Goal: Ask a question

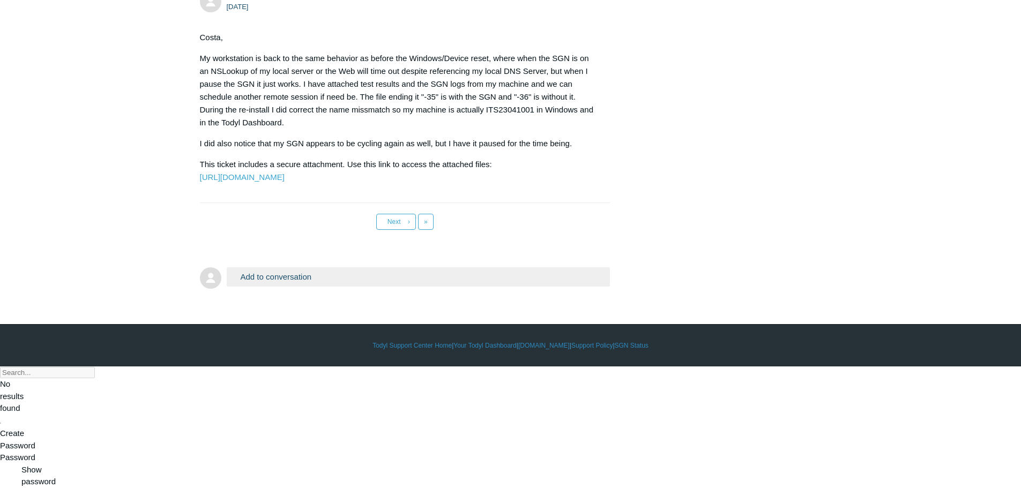
scroll to position [5331, 0]
click at [424, 226] on span "»" at bounding box center [426, 222] width 4 height 8
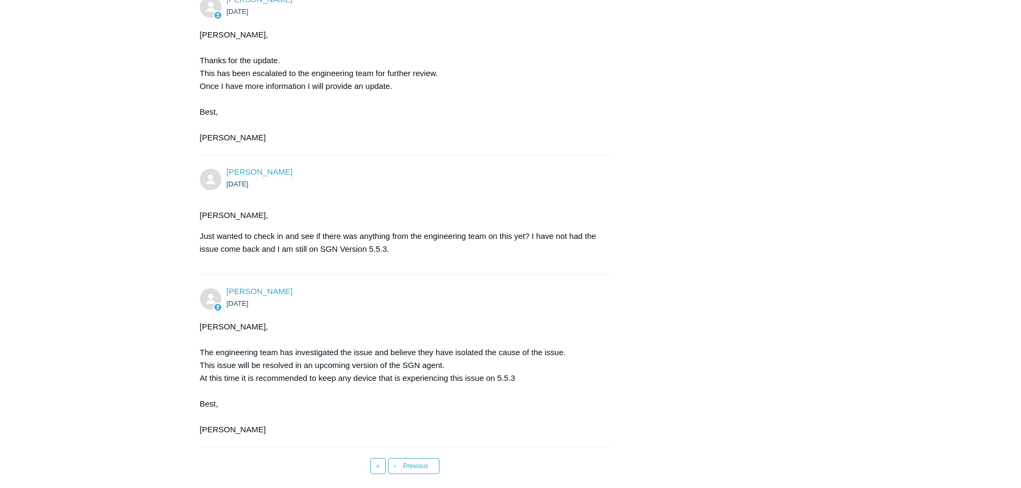
scroll to position [4553, 0]
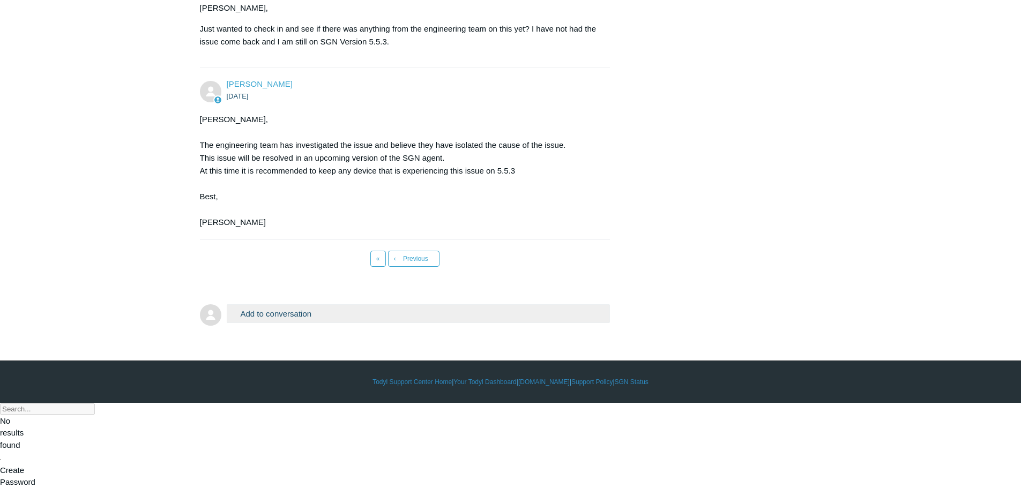
click at [334, 323] on button "Add to conversation" at bounding box center [419, 313] width 384 height 19
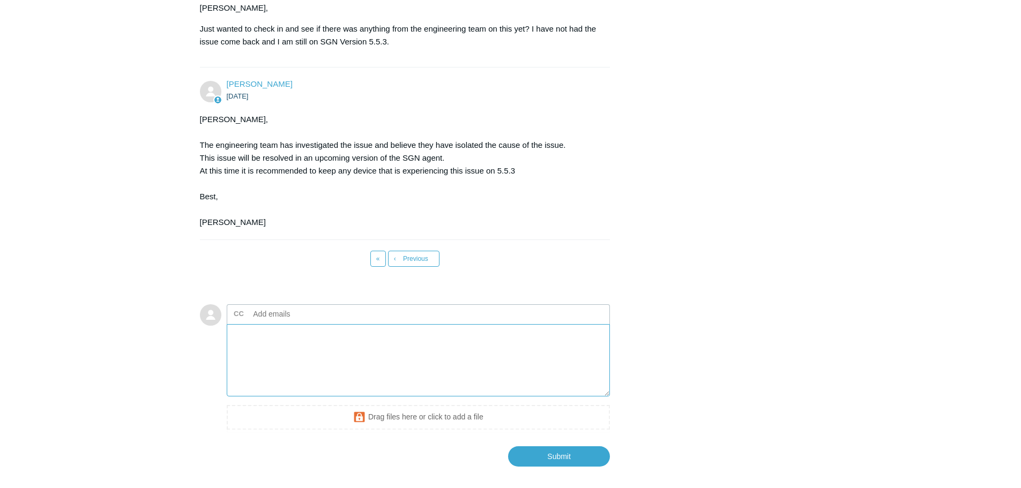
click at [259, 397] on textarea "Add your reply" at bounding box center [419, 360] width 384 height 72
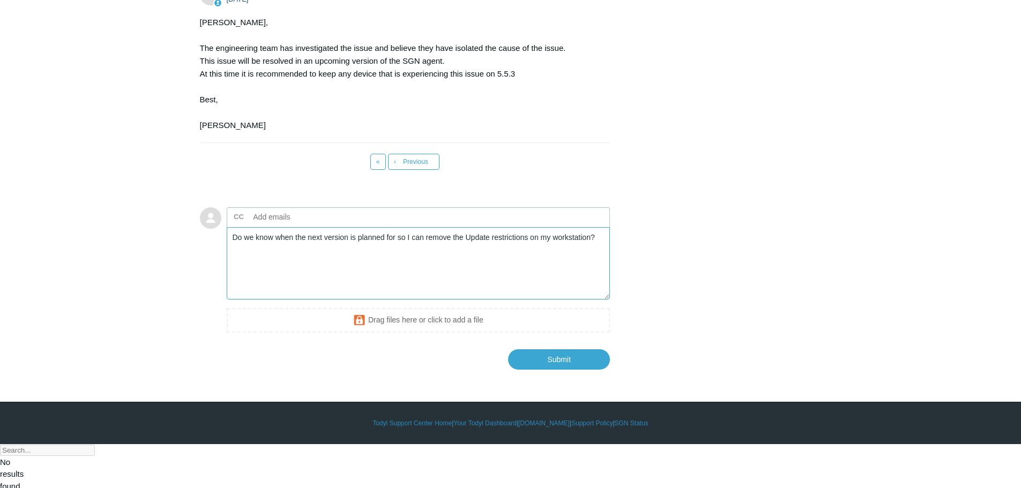
scroll to position [4637, 0]
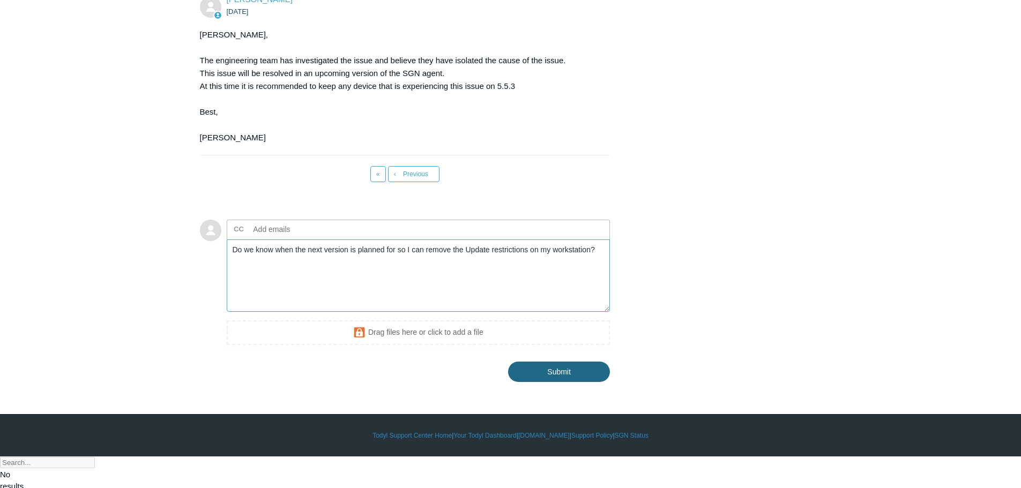
type textarea "Do we know when the next version is planned for so I can remove the Update rest…"
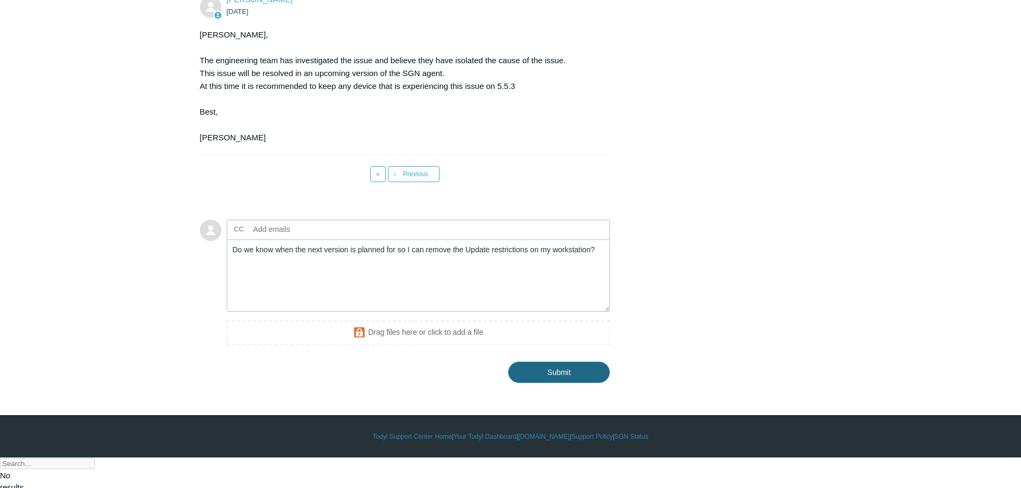
click at [541, 383] on input "Submit" at bounding box center [559, 372] width 102 height 21
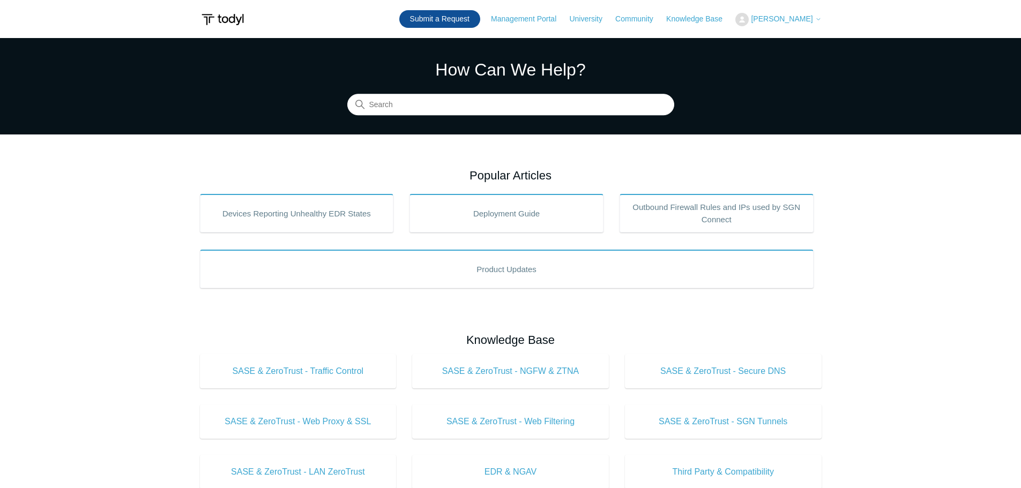
click at [456, 22] on link "Submit a Request" at bounding box center [439, 19] width 81 height 18
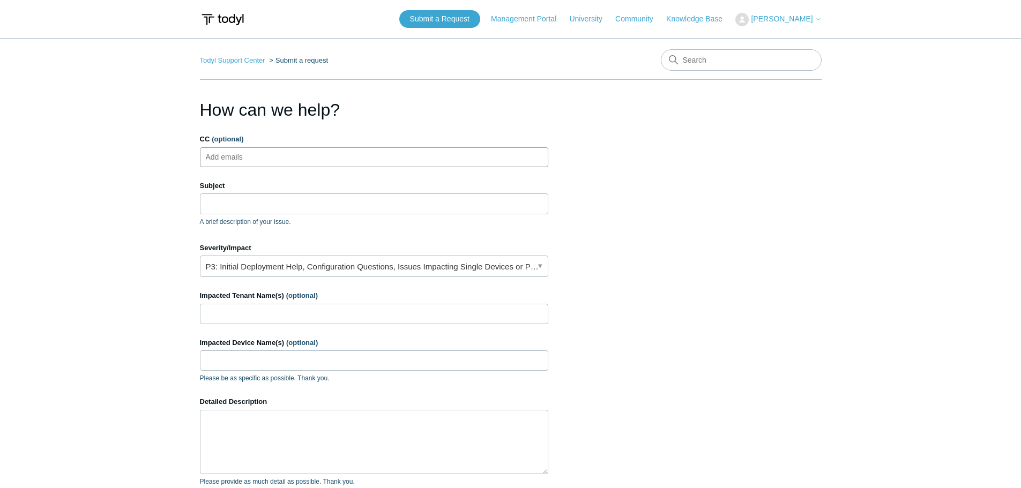
click at [242, 162] on input "CC (optional)" at bounding box center [234, 157] width 64 height 16
type input "alerts@cohelpdesk.com"
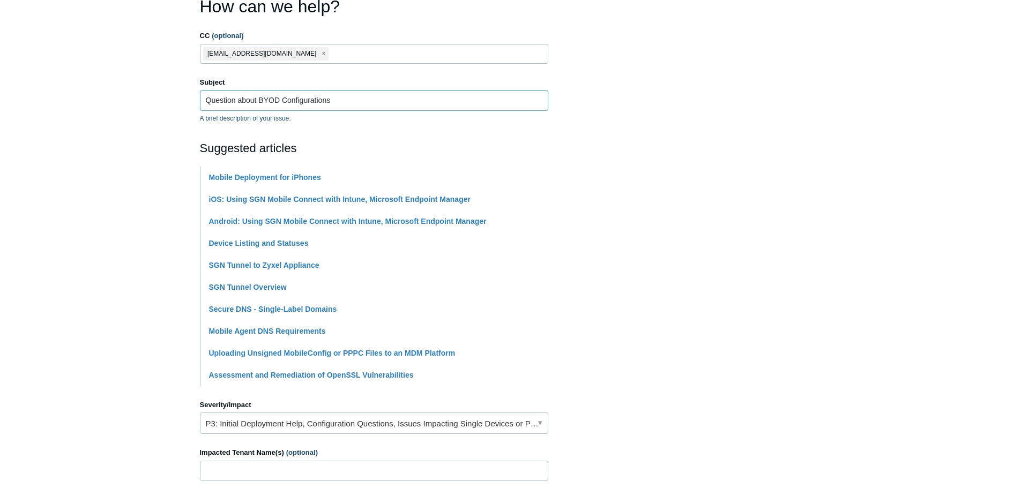
scroll to position [161, 0]
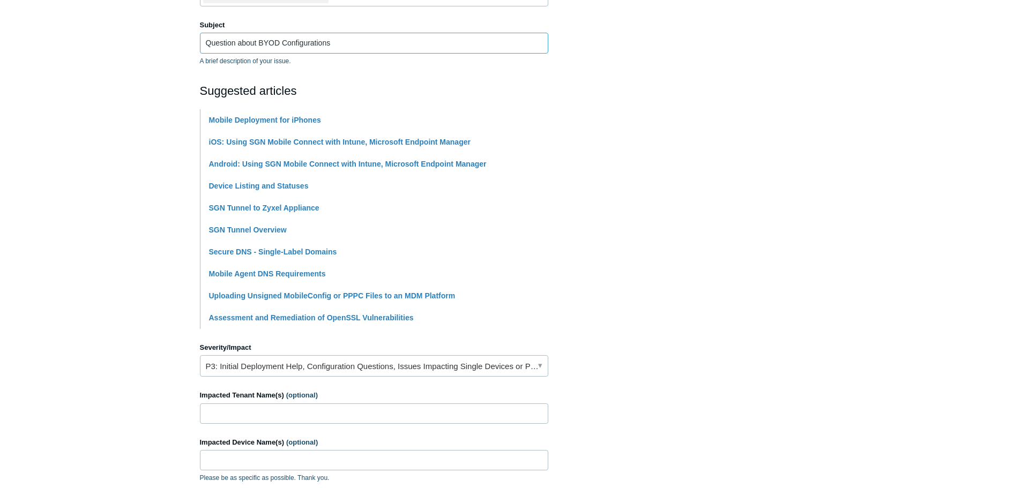
type input "Question about BYOD Configurations"
click at [341, 366] on link "P3: Initial Deployment Help, Configuration Questions, Issues Impacting Single D…" at bounding box center [374, 365] width 348 height 21
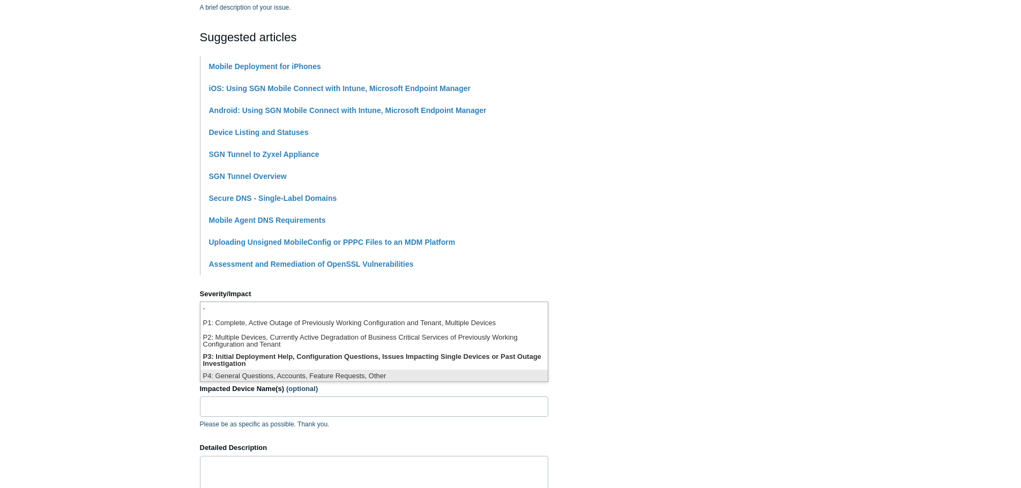
scroll to position [3, 0]
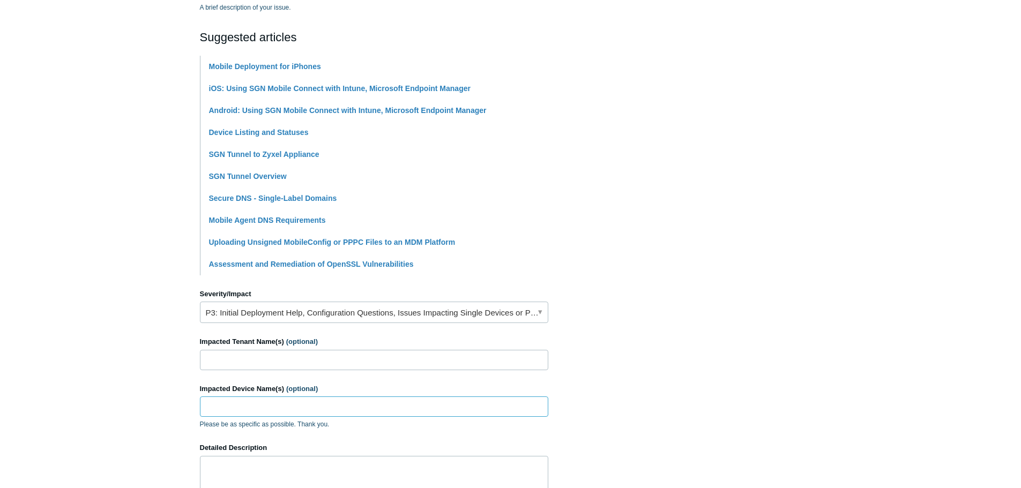
click at [339, 407] on input "Impacted Device Name(s) (optional)" at bounding box center [374, 407] width 348 height 20
click at [349, 362] on input "Impacted Tenant Name(s) (optional)" at bounding box center [374, 360] width 348 height 20
type input "Bleeding Edge"
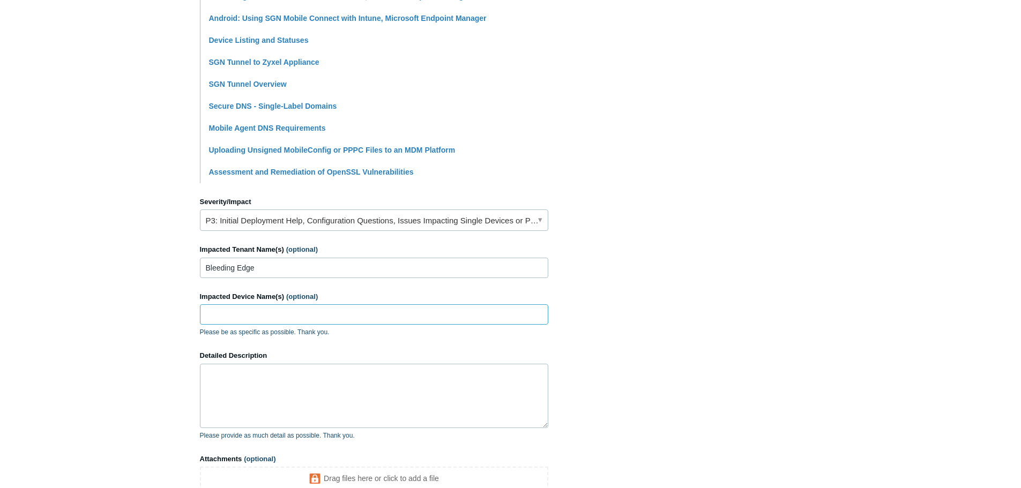
scroll to position [322, 0]
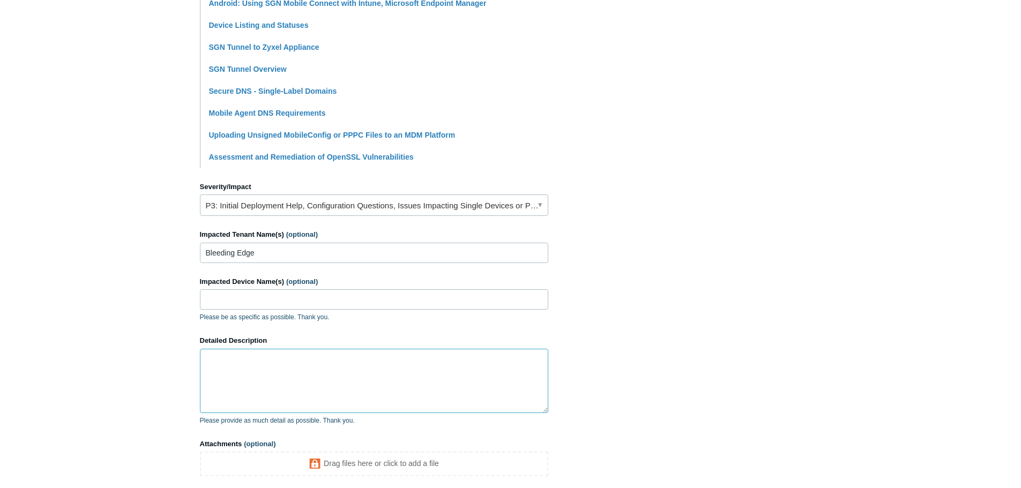
click at [243, 366] on textarea "Detailed Description" at bounding box center [374, 381] width 348 height 64
click at [338, 369] on textarea "Is it possible to configure a connection policy for the SGN that only has it co…" at bounding box center [374, 381] width 348 height 64
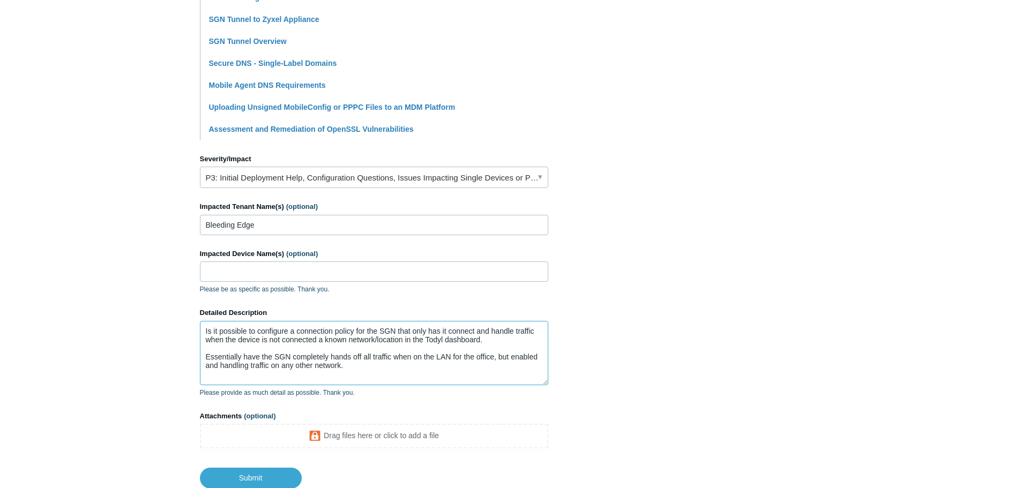
scroll to position [375, 0]
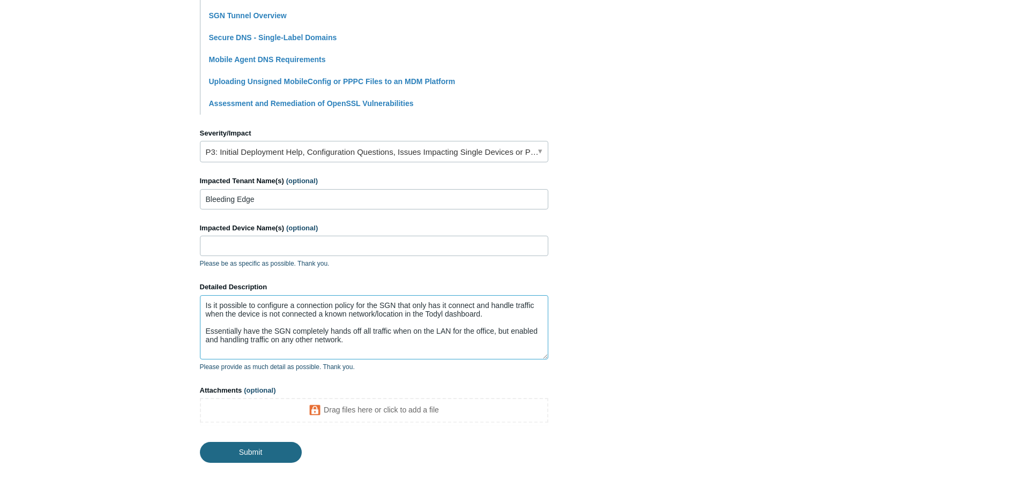
type textarea "Is it possible to configure a connection policy for the SGN that only has it co…"
click at [250, 451] on input "Submit" at bounding box center [251, 452] width 102 height 21
